Goal: Check status

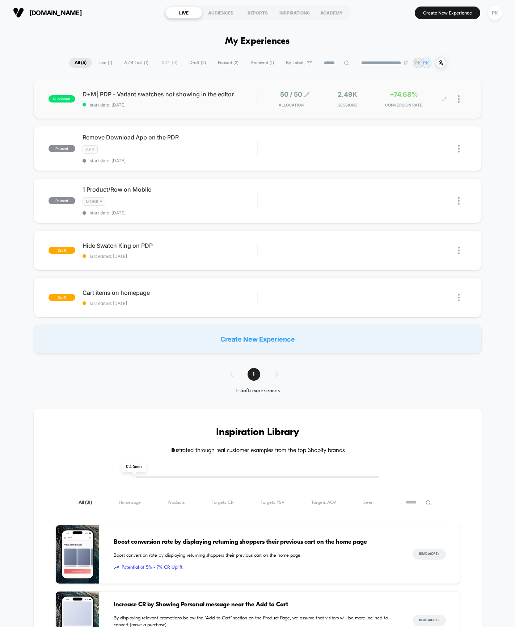
click at [289, 97] on span "50 / 50" at bounding box center [291, 95] width 22 height 8
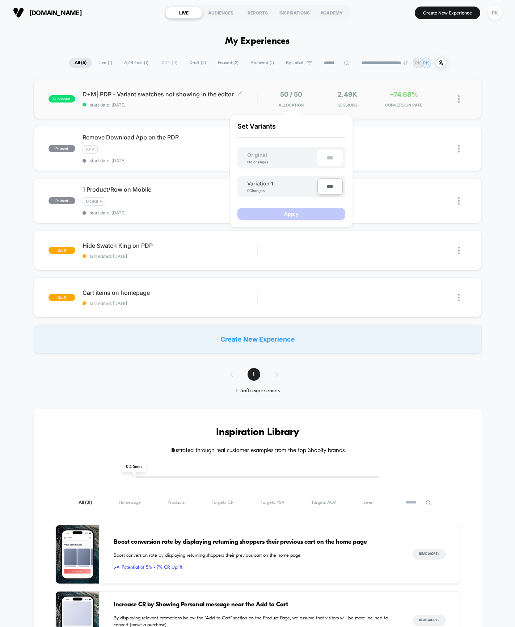
click at [192, 105] on span "start date: [DATE]" at bounding box center [170, 104] width 175 height 5
